Goal: Find contact information: Find contact information

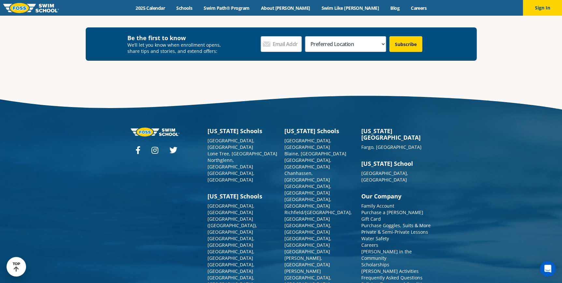
scroll to position [2394, 0]
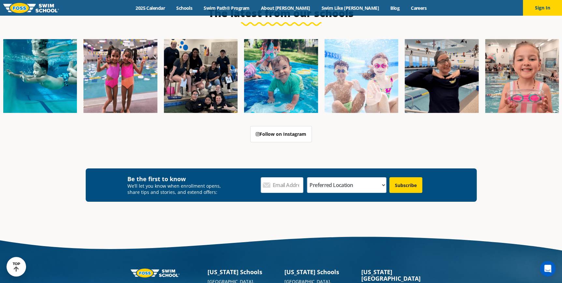
scroll to position [2380, 0]
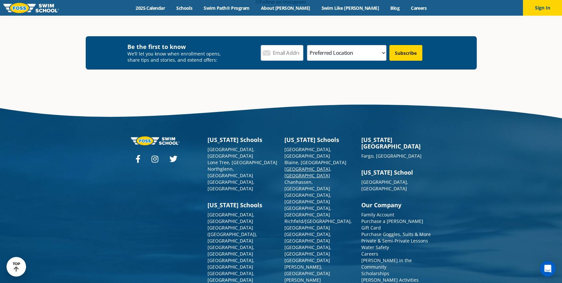
click at [303, 166] on link "[GEOGRAPHIC_DATA], [GEOGRAPHIC_DATA]" at bounding box center [308, 172] width 47 height 13
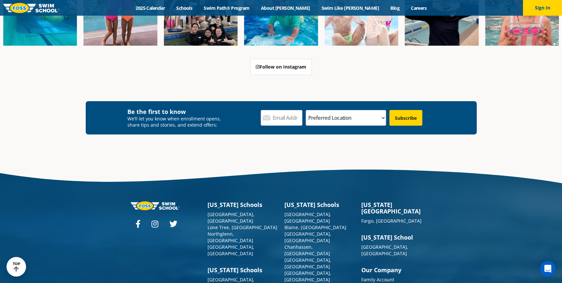
scroll to position [2393, 0]
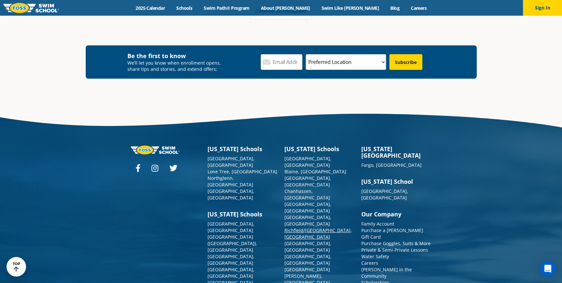
click at [293, 227] on link "Richfield/[GEOGRAPHIC_DATA], [GEOGRAPHIC_DATA]" at bounding box center [318, 233] width 67 height 13
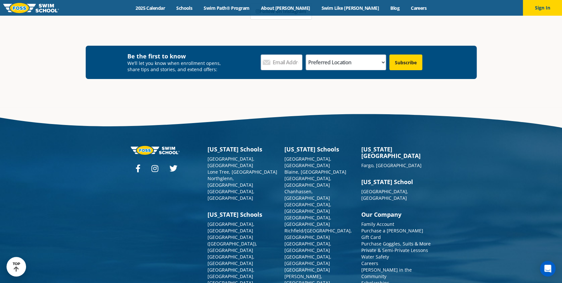
scroll to position [2372, 0]
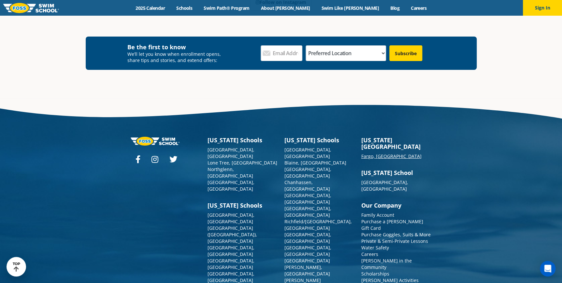
click at [364, 153] on link "Fargo, [GEOGRAPHIC_DATA]" at bounding box center [392, 156] width 60 height 6
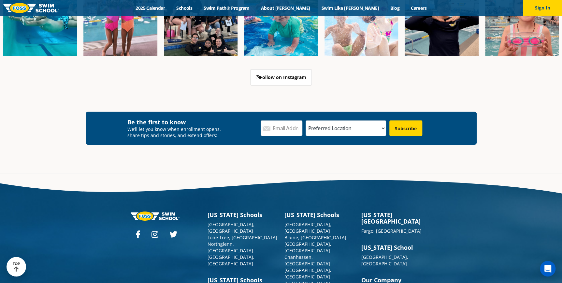
scroll to position [2352, 0]
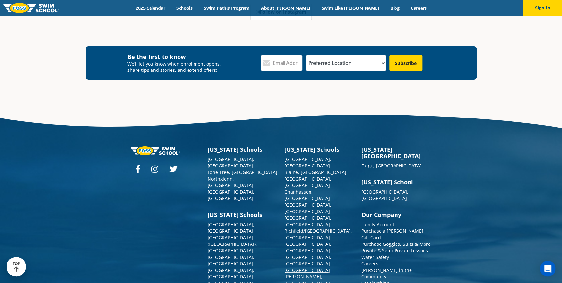
click at [295, 267] on link "[GEOGRAPHIC_DATA][PERSON_NAME], [GEOGRAPHIC_DATA]" at bounding box center [308, 276] width 46 height 19
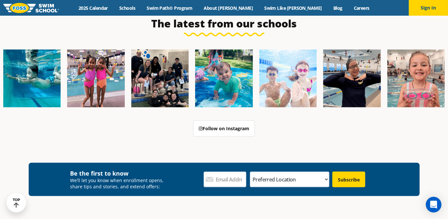
scroll to position [2365, 0]
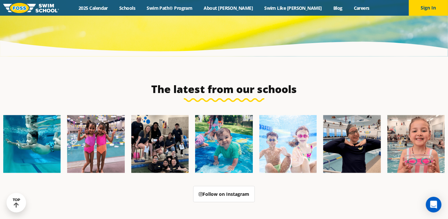
scroll to position [2329, 0]
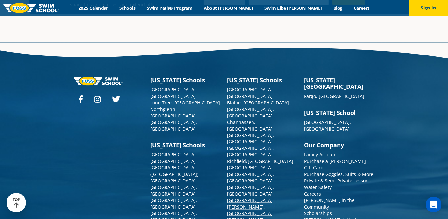
scroll to position [2320, 0]
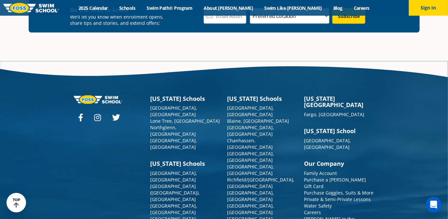
scroll to position [2356, 0]
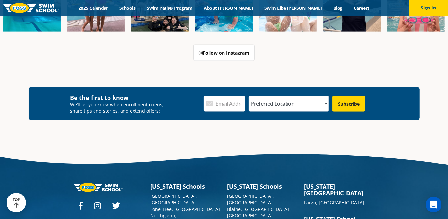
scroll to position [2311, 0]
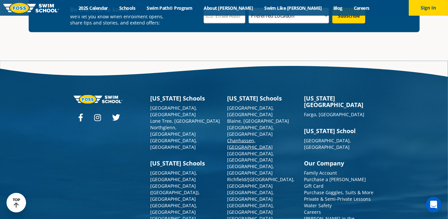
click at [240, 137] on link "Chanhassen, [GEOGRAPHIC_DATA]" at bounding box center [251, 143] width 46 height 13
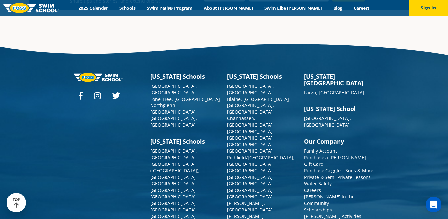
scroll to position [2352, 0]
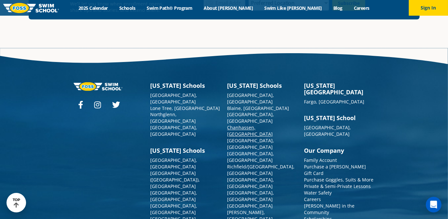
click at [249, 125] on link "Chanhassen, [GEOGRAPHIC_DATA]" at bounding box center [251, 131] width 46 height 13
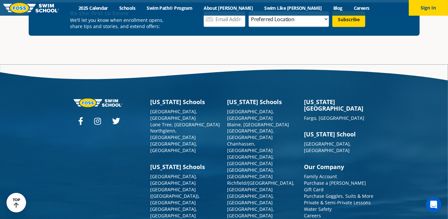
scroll to position [2343, 0]
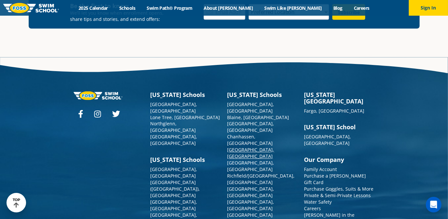
click at [238, 147] on link "[GEOGRAPHIC_DATA], [GEOGRAPHIC_DATA]" at bounding box center [251, 153] width 47 height 13
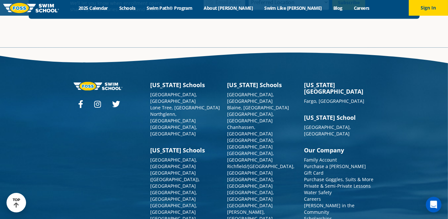
scroll to position [2380, 0]
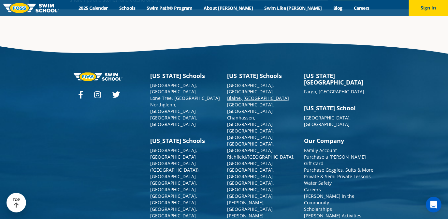
click at [235, 95] on link "Blaine, [GEOGRAPHIC_DATA]" at bounding box center [259, 98] width 62 height 6
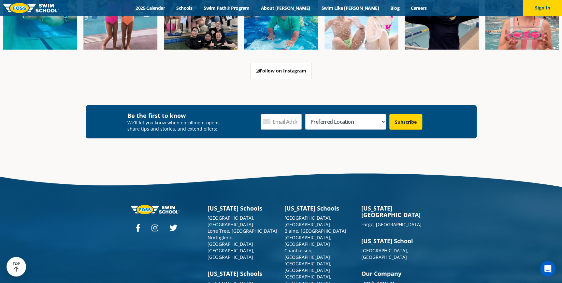
scroll to position [2403, 0]
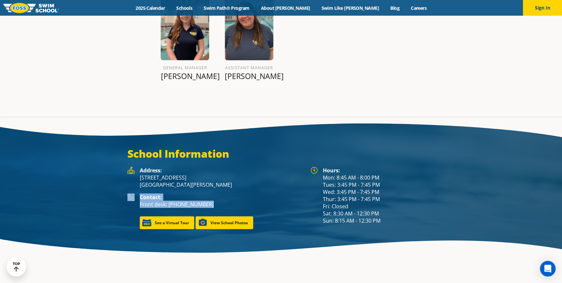
drag, startPoint x: 211, startPoint y: 187, endPoint x: 117, endPoint y: 177, distance: 94.8
click at [117, 177] on div "School Information Hours: Mon: 8:45 AM - 8:00 PM Tues: 3:45 PM - 7:45 PM Wed: 3…" at bounding box center [281, 188] width 391 height 82
copy div "Contact: Front desk: [PHONE_NUMBER]"
